Goal: Transaction & Acquisition: Purchase product/service

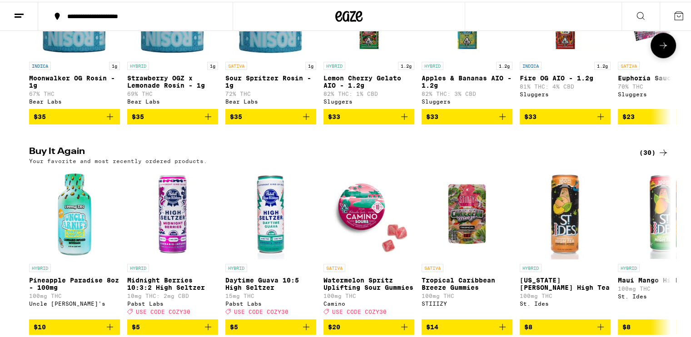
scroll to position [863, 0]
